Goal: Task Accomplishment & Management: Use online tool/utility

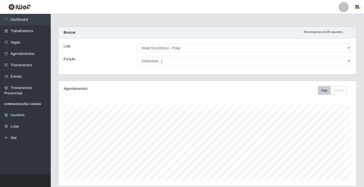
select select "192"
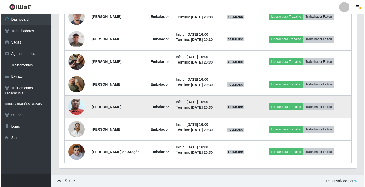
scroll to position [624, 0]
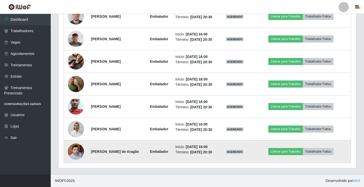
click at [75, 153] on img at bounding box center [76, 152] width 16 height 18
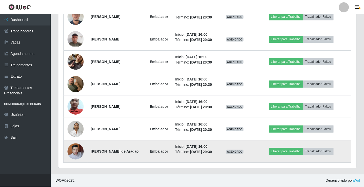
scroll to position [105, 295]
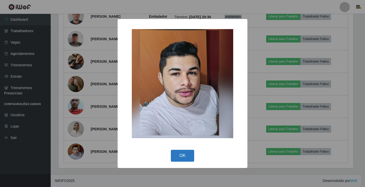
click at [183, 154] on button "OK" at bounding box center [183, 156] width 24 height 12
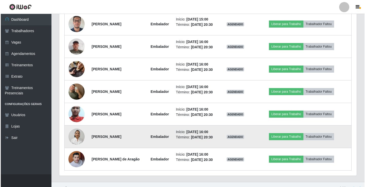
scroll to position [624, 0]
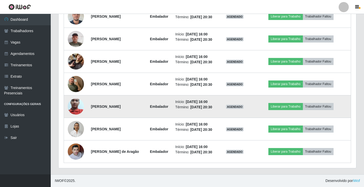
click at [73, 108] on img at bounding box center [76, 107] width 16 height 36
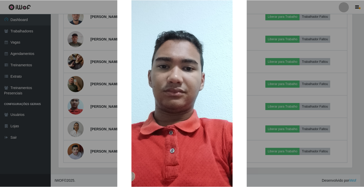
scroll to position [76, 0]
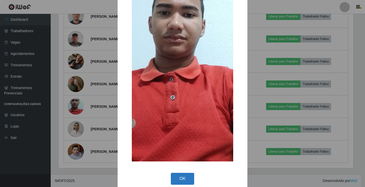
click at [184, 178] on button "OK" at bounding box center [183, 179] width 24 height 12
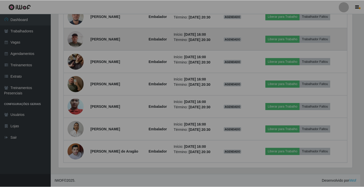
scroll to position [105, 298]
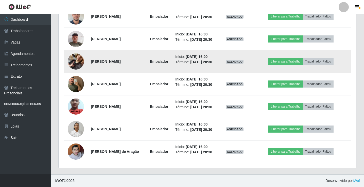
click at [75, 63] on img at bounding box center [76, 61] width 16 height 29
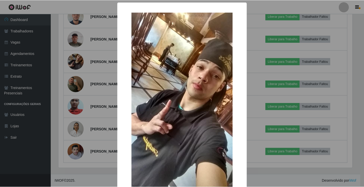
scroll to position [37, 0]
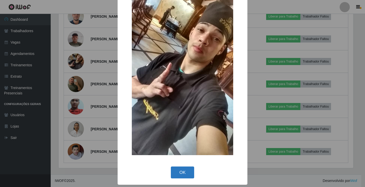
click at [182, 174] on button "OK" at bounding box center [183, 173] width 24 height 12
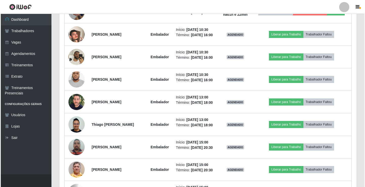
scroll to position [421, 0]
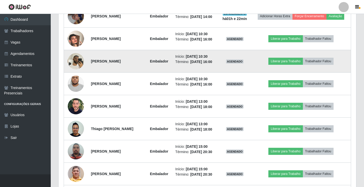
click at [75, 64] on img at bounding box center [76, 61] width 16 height 22
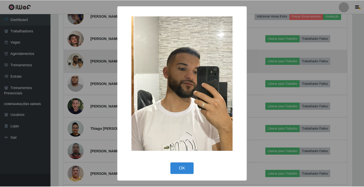
scroll to position [105, 295]
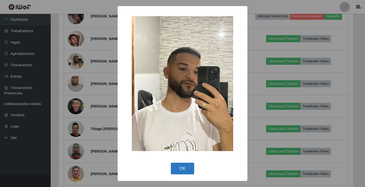
click at [182, 169] on button "OK" at bounding box center [183, 169] width 24 height 12
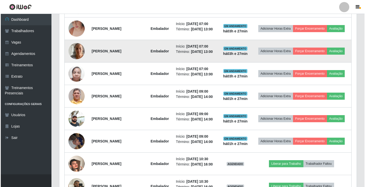
scroll to position [345, 0]
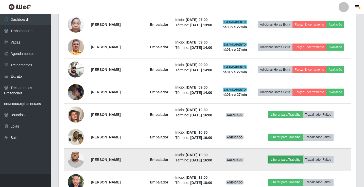
click at [287, 160] on button "Liberar para Trabalho" at bounding box center [285, 160] width 34 height 7
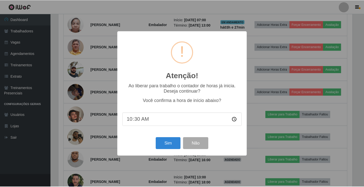
scroll to position [105, 295]
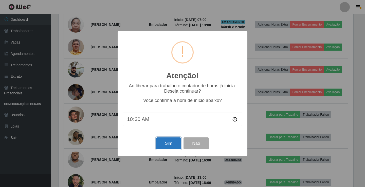
click at [167, 145] on button "Sim" at bounding box center [168, 144] width 25 height 12
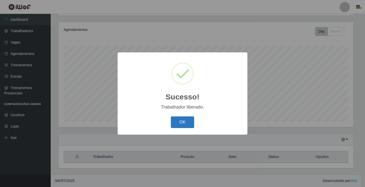
click at [180, 125] on button "OK" at bounding box center [183, 123] width 24 height 12
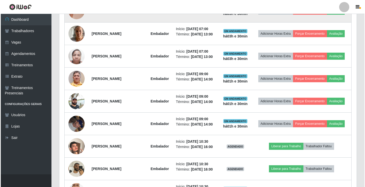
scroll to position [364, 0]
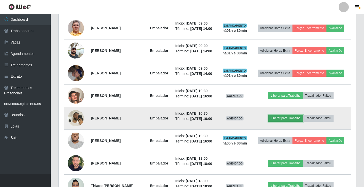
click at [294, 119] on button "Liberar para Trabalho" at bounding box center [285, 118] width 34 height 7
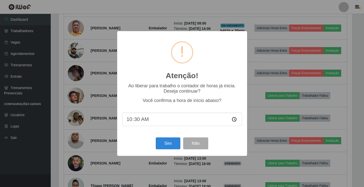
scroll to position [105, 295]
click at [166, 145] on button "Sim" at bounding box center [168, 144] width 25 height 12
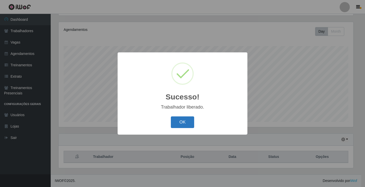
click at [180, 120] on button "OK" at bounding box center [183, 123] width 24 height 12
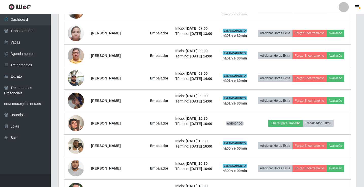
scroll to position [338, 0]
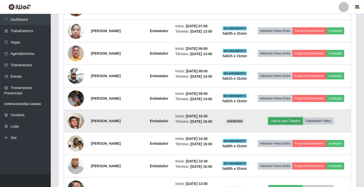
click at [288, 118] on button "Liberar para Trabalho" at bounding box center [285, 121] width 34 height 7
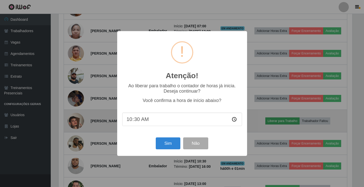
scroll to position [105, 295]
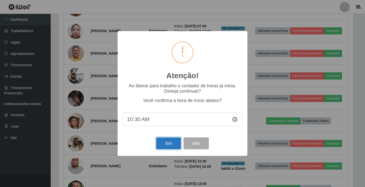
click at [167, 146] on button "Sim" at bounding box center [168, 144] width 25 height 12
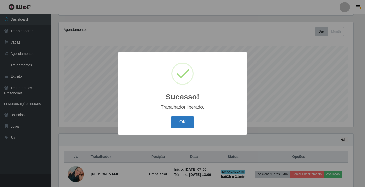
click at [180, 128] on button "OK" at bounding box center [183, 123] width 24 height 12
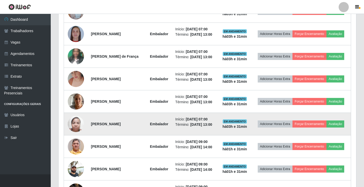
scroll to position [313, 0]
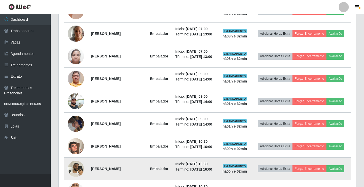
click at [247, 171] on strong "há 00 h e 02 min" at bounding box center [234, 172] width 25 height 4
